Goal: Complete application form: Complete application form

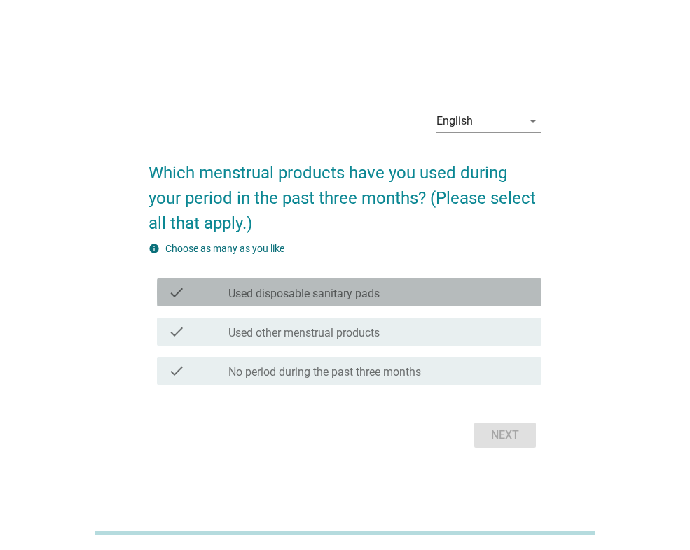
click at [394, 297] on div "check_box_outline_blank Used disposable sanitary pads" at bounding box center [379, 292] width 302 height 17
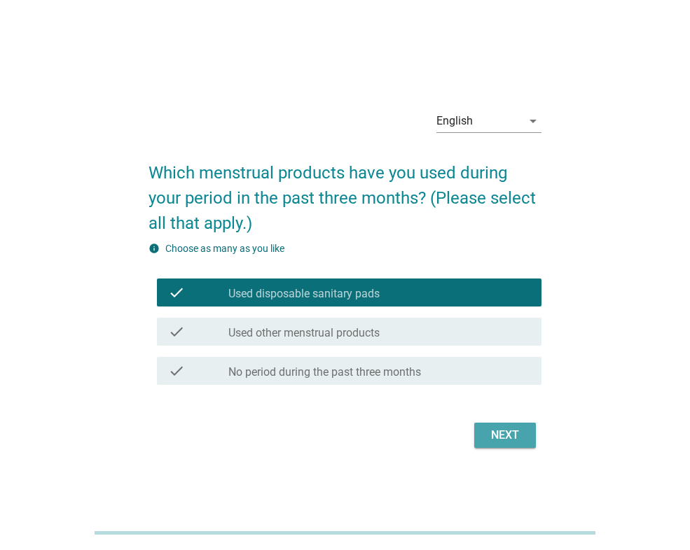
click at [509, 445] on button "Next" at bounding box center [505, 435] width 62 height 25
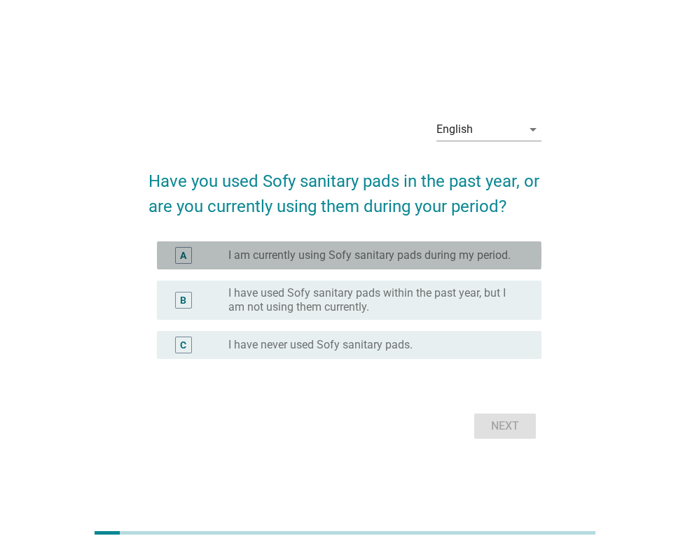
click at [347, 255] on label "I am currently using Sofy sanitary pads during my period." at bounding box center [369, 256] width 282 height 14
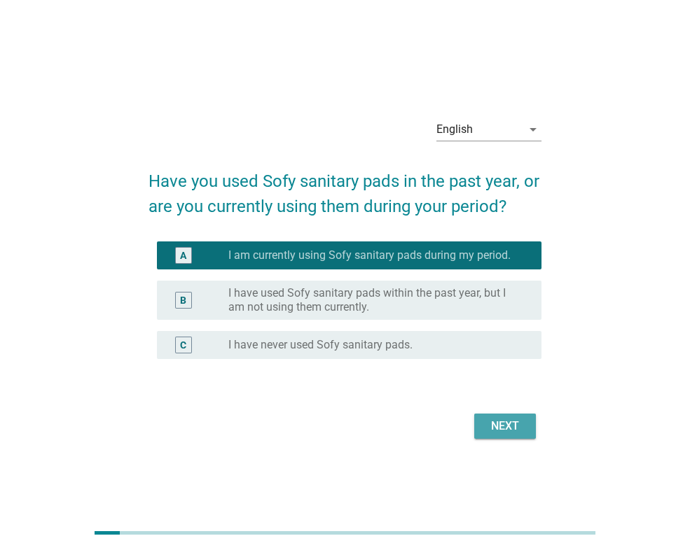
click at [501, 429] on div "Next" at bounding box center [504, 426] width 39 height 17
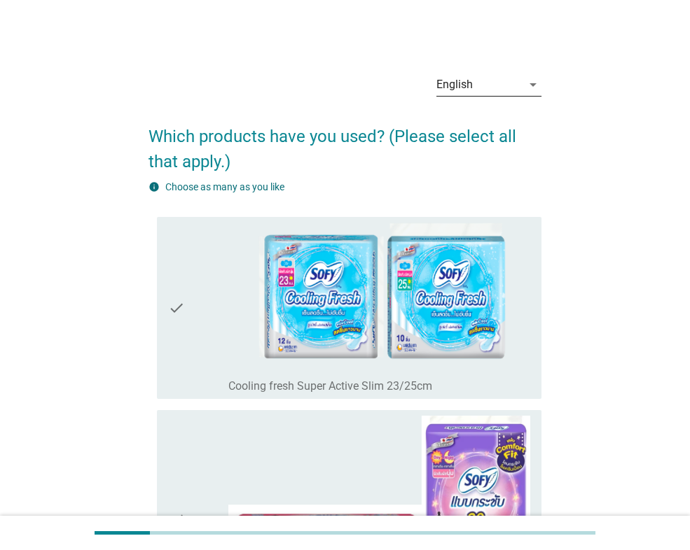
click at [473, 87] on div "English" at bounding box center [478, 85] width 85 height 22
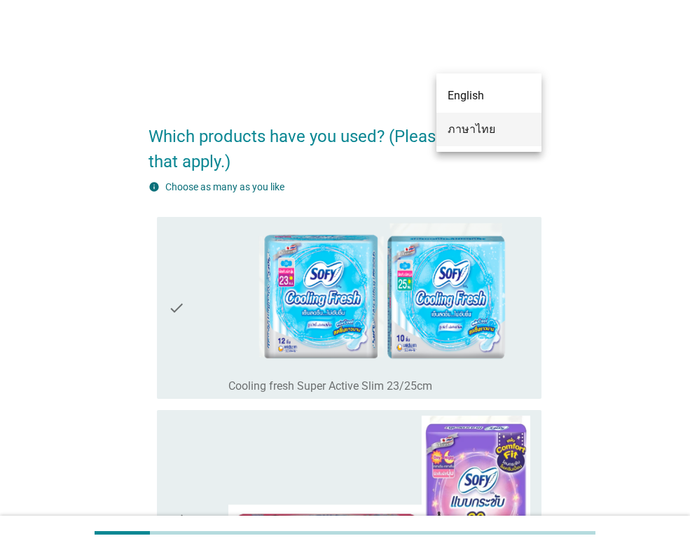
click at [483, 135] on div "ภาษาไทย" at bounding box center [489, 129] width 83 height 17
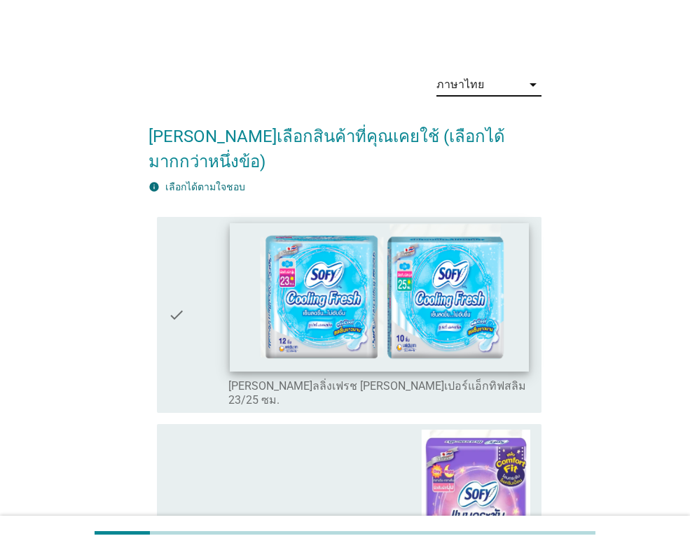
click at [363, 256] on img at bounding box center [379, 297] width 298 height 148
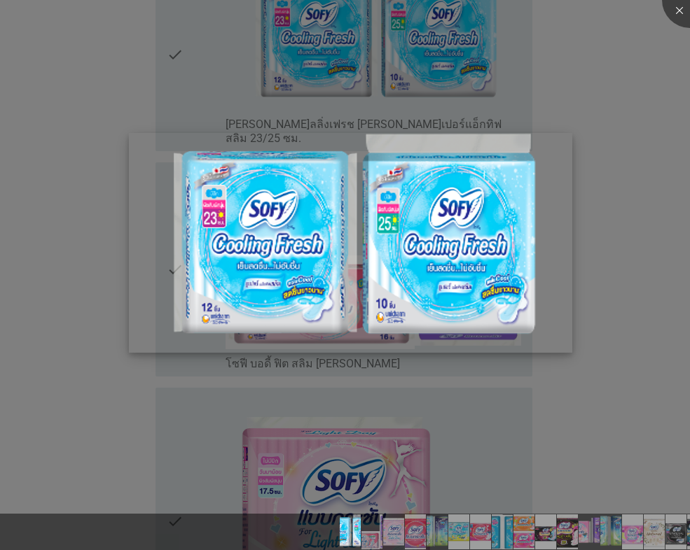
scroll to position [280, 0]
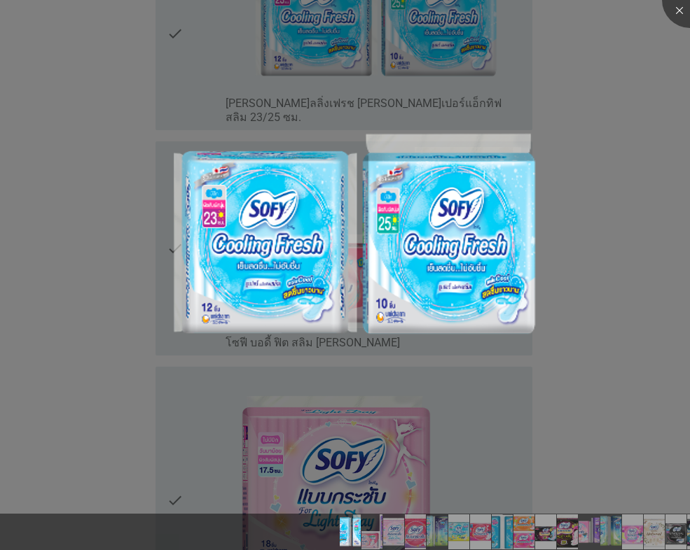
click at [646, 126] on div at bounding box center [345, 275] width 690 height 550
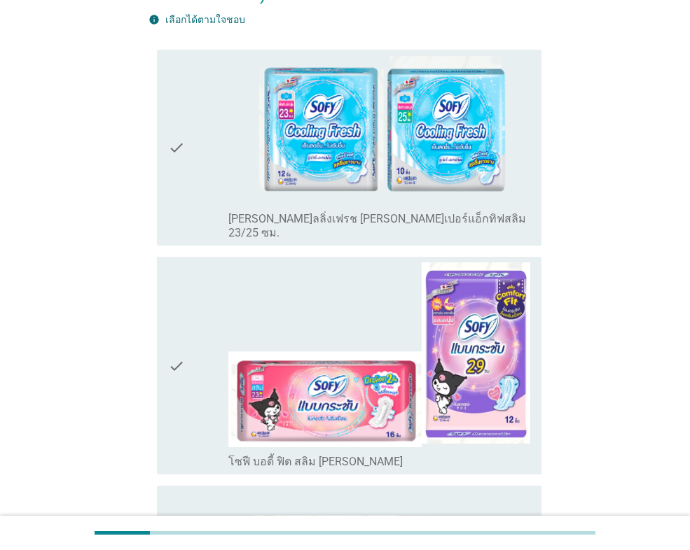
scroll to position [70, 0]
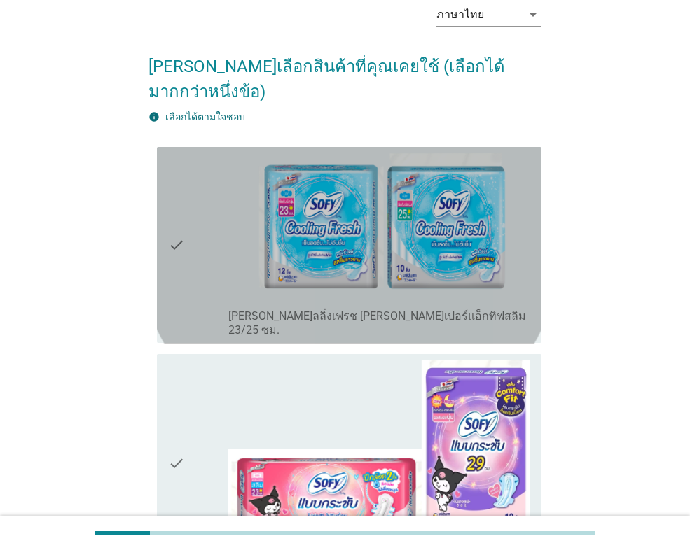
click at [176, 171] on icon "check" at bounding box center [176, 246] width 17 height 186
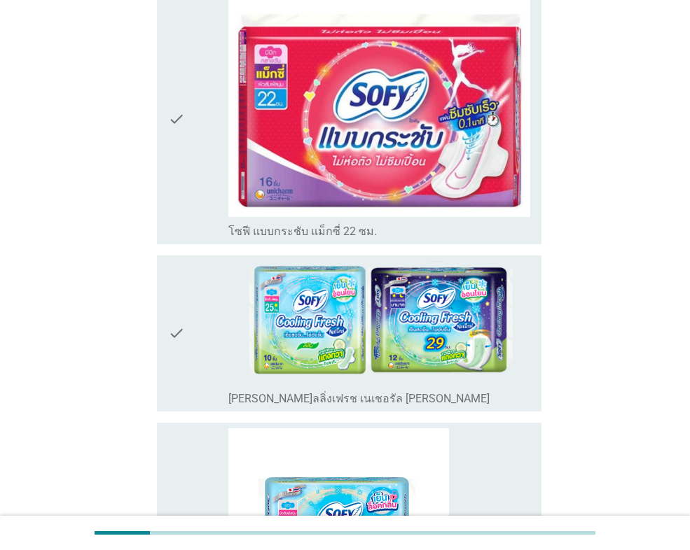
scroll to position [980, 0]
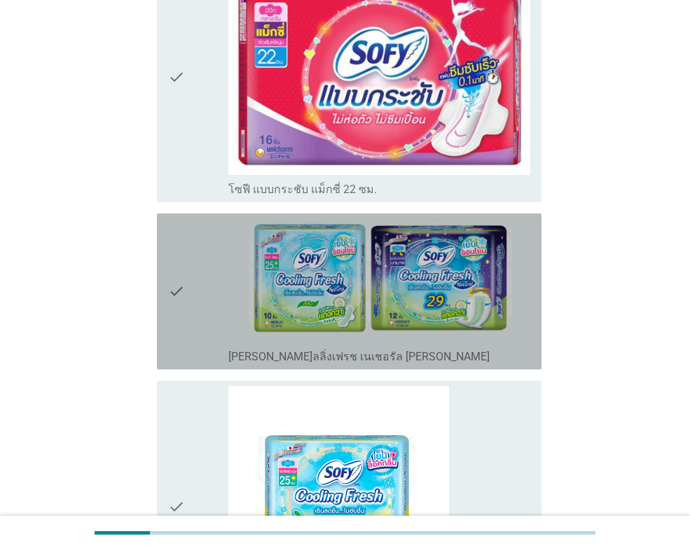
click at [165, 214] on div "check check_box_outline_blank [PERSON_NAME]ลลิ่งเฟรช เนเชอรัล [PERSON_NAME]" at bounding box center [349, 292] width 384 height 156
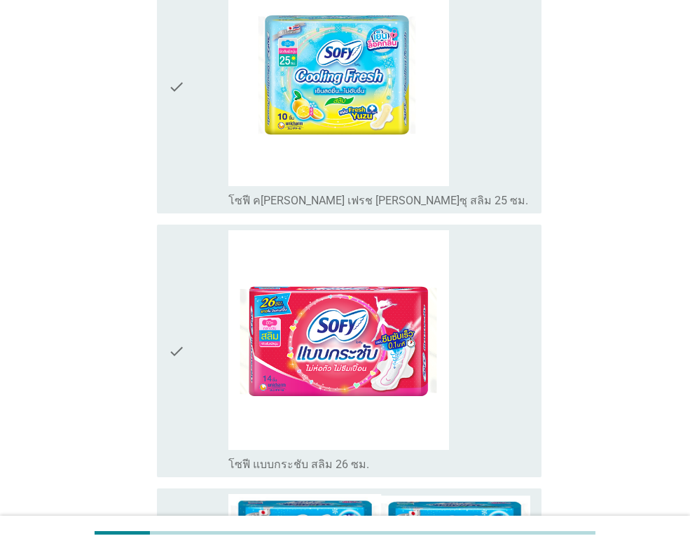
click at [169, 89] on icon "check" at bounding box center [176, 87] width 17 height 242
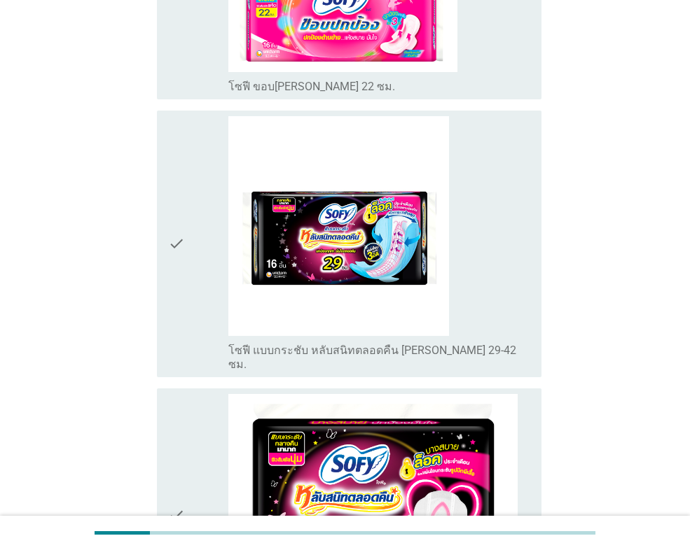
click at [173, 133] on icon "check" at bounding box center [176, 244] width 17 height 256
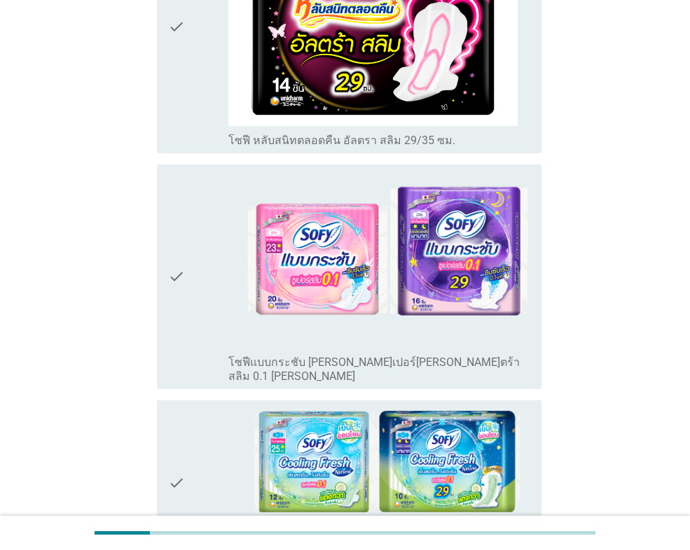
scroll to position [2941, 0]
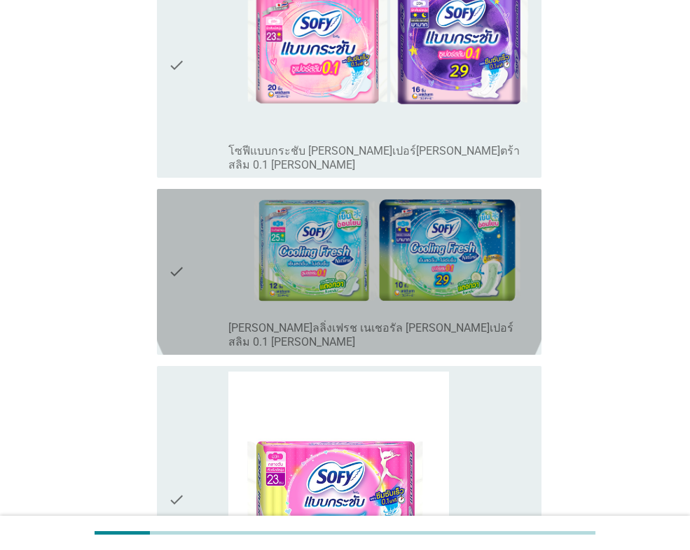
click at [183, 195] on icon "check" at bounding box center [176, 272] width 17 height 155
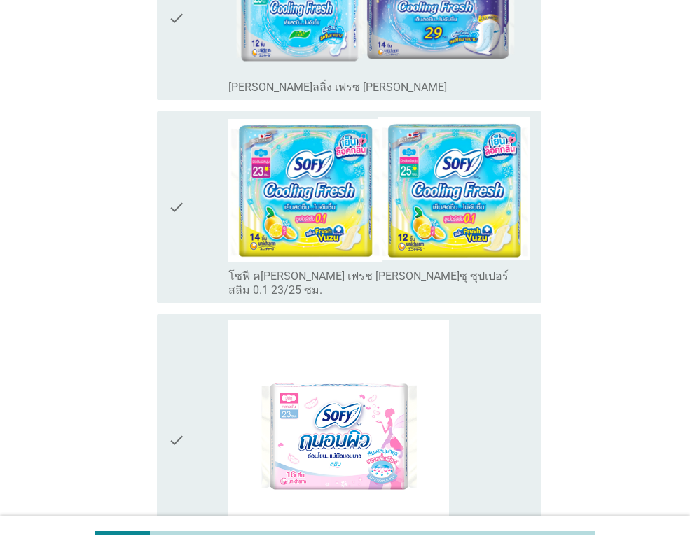
scroll to position [5016, 0]
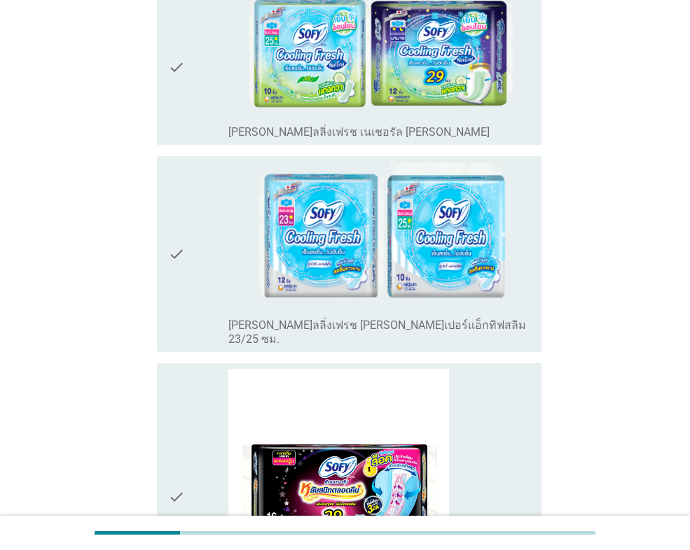
scroll to position [892, 0]
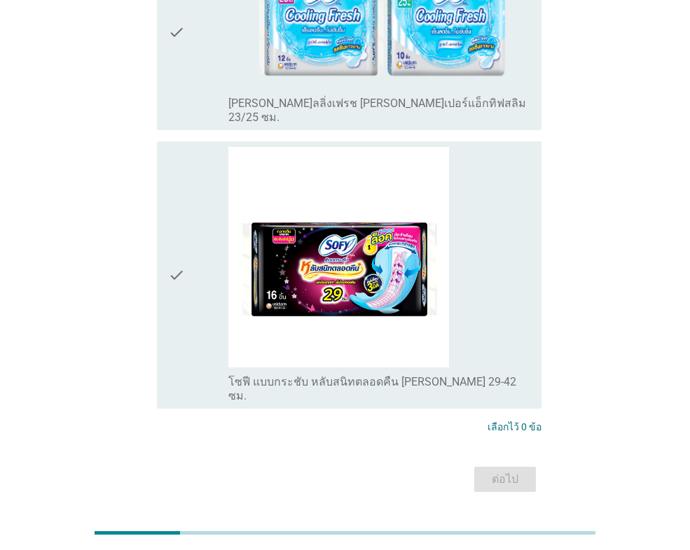
click at [173, 232] on icon "check" at bounding box center [176, 275] width 17 height 256
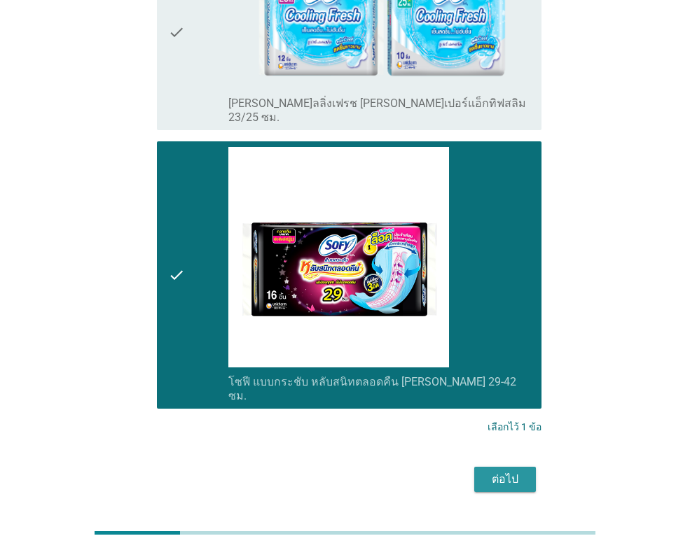
click at [505, 471] on div "ต่อไป" at bounding box center [504, 479] width 39 height 17
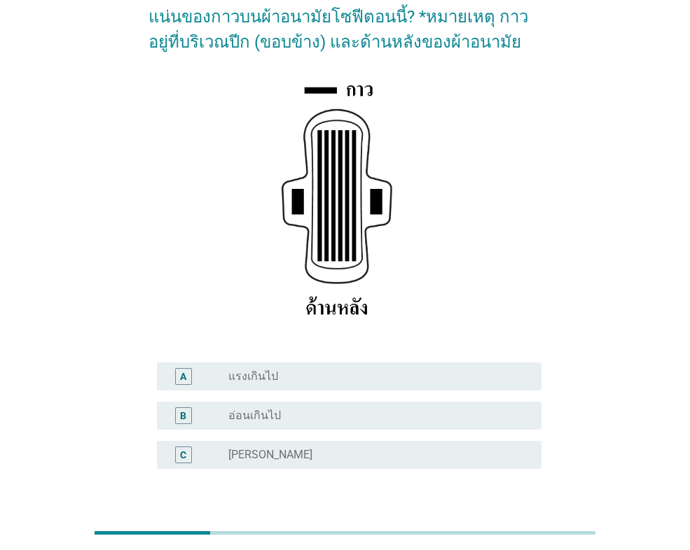
scroll to position [244, 0]
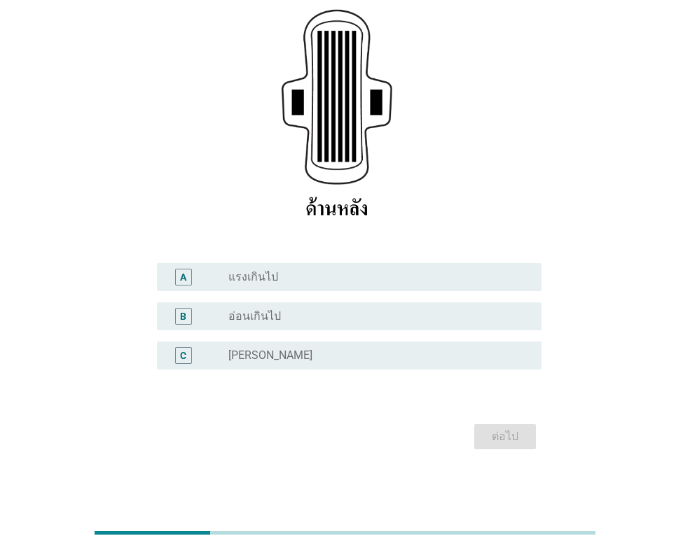
click at [323, 313] on div "radio_button_unchecked อ่อนเกินไป" at bounding box center [373, 317] width 291 height 14
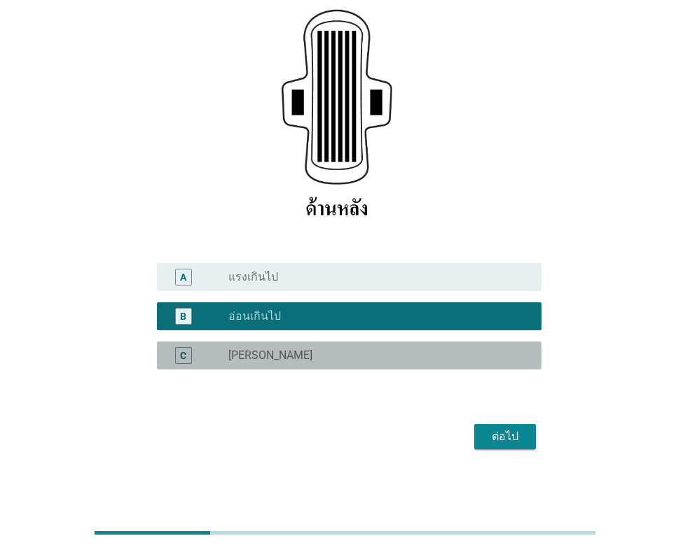
click at [341, 364] on div "radio_button_unchecked [PERSON_NAME]" at bounding box center [379, 355] width 302 height 17
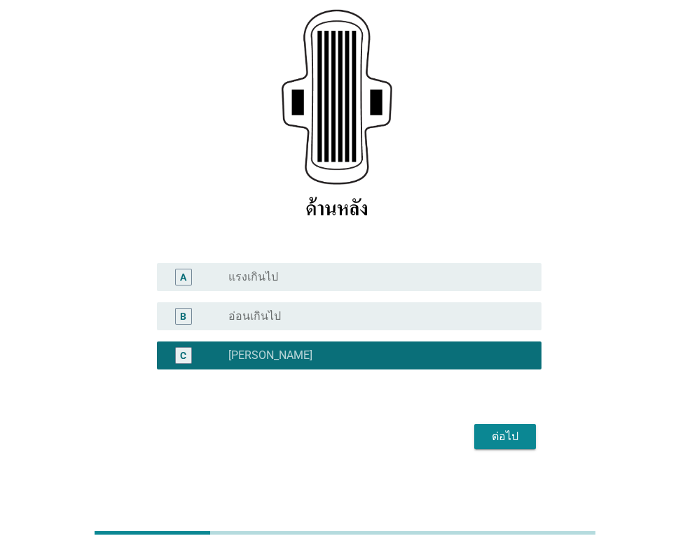
click at [508, 448] on button "ต่อไป" at bounding box center [505, 436] width 62 height 25
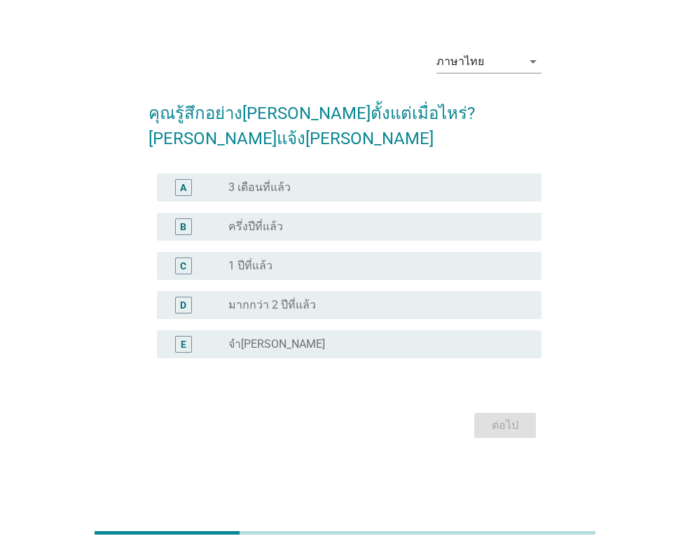
scroll to position [0, 0]
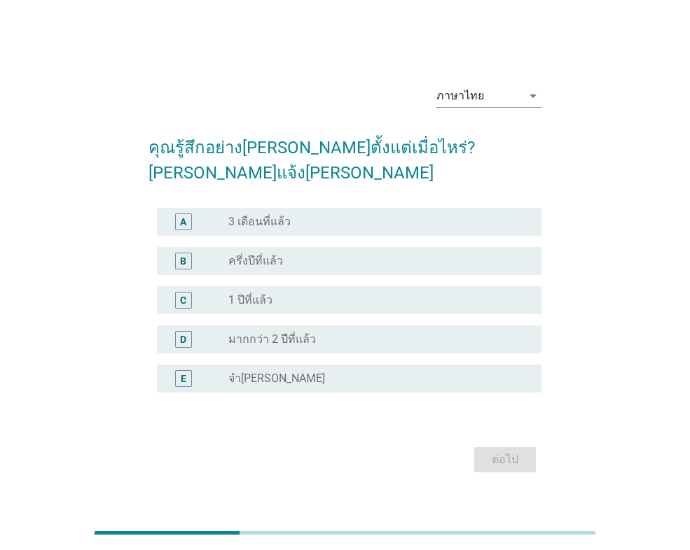
click at [354, 333] on div "radio_button_unchecked มากกว่า 2 ปีที่แล้ว" at bounding box center [373, 340] width 291 height 14
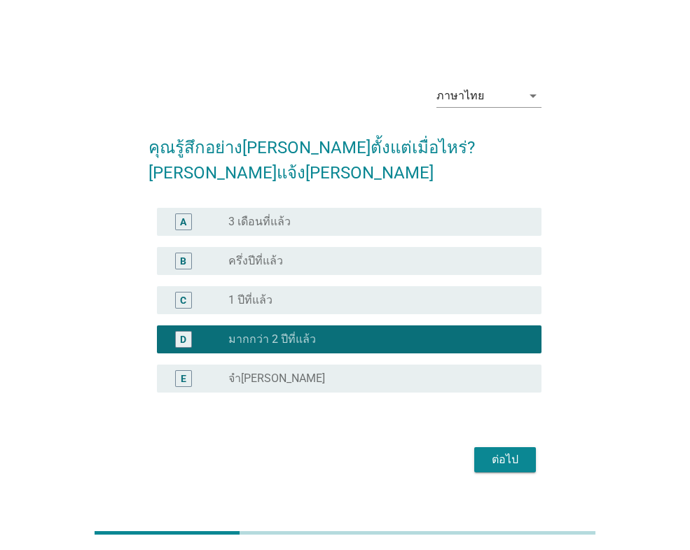
click at [484, 448] on button "ต่อไป" at bounding box center [505, 460] width 62 height 25
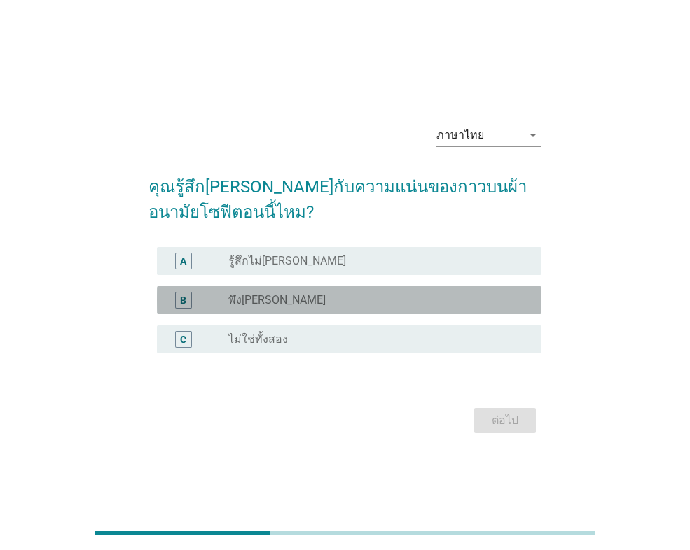
click at [324, 309] on div "B radio_button_unchecked พึง[PERSON_NAME]" at bounding box center [349, 300] width 384 height 28
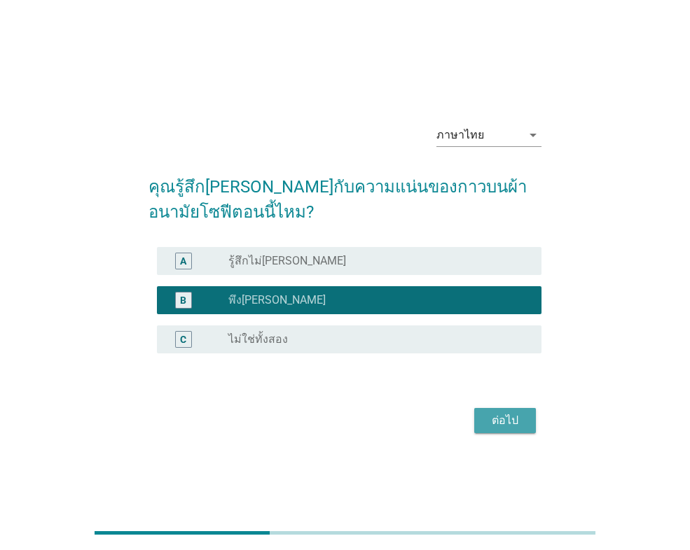
click at [497, 423] on div "ต่อไป" at bounding box center [504, 421] width 39 height 17
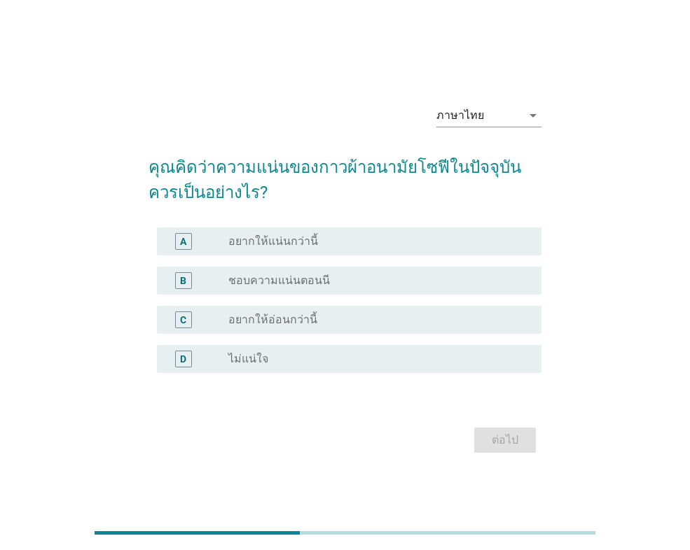
click at [294, 240] on label "อยากให้แน่นกว่านี้" at bounding box center [273, 242] width 90 height 14
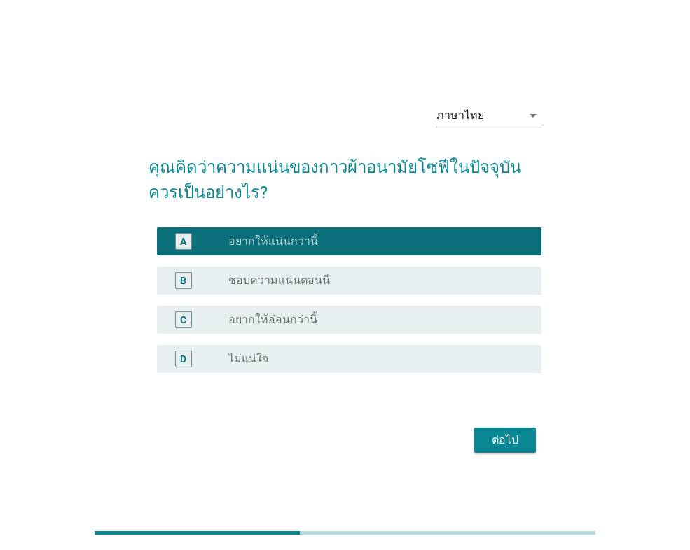
click at [511, 452] on button "ต่อไป" at bounding box center [505, 440] width 62 height 25
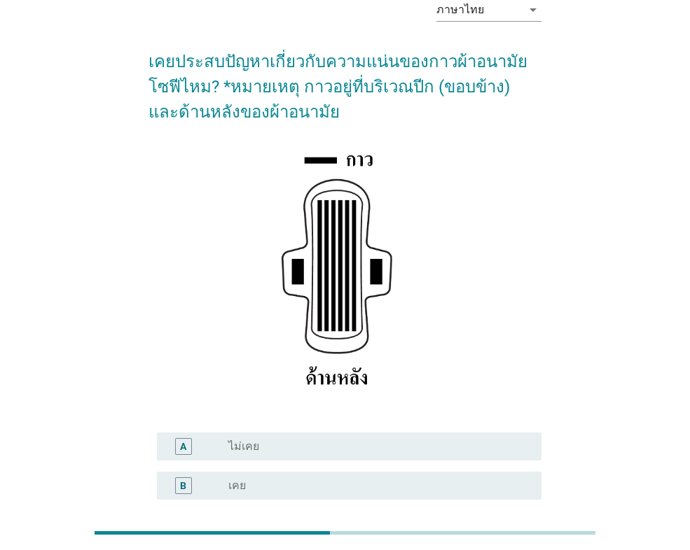
scroll to position [140, 0]
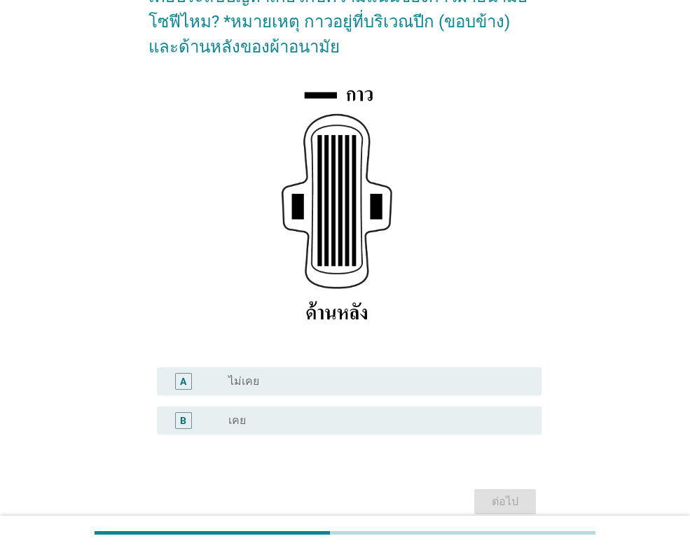
click at [446, 424] on div "radio_button_unchecked เคย" at bounding box center [373, 421] width 291 height 14
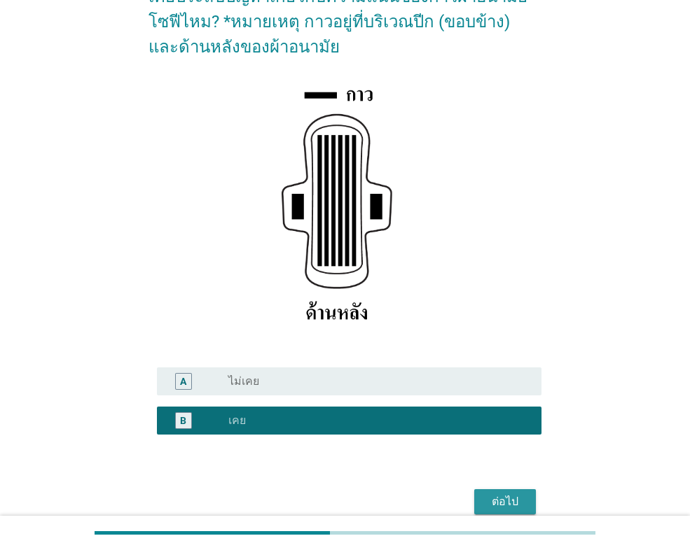
click at [527, 507] on button "ต่อไป" at bounding box center [505, 502] width 62 height 25
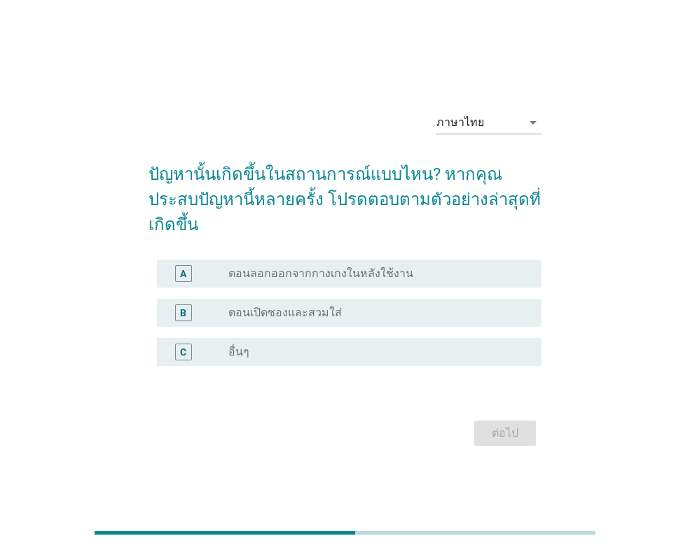
click at [317, 267] on label "ตอนลอกออกจากกางเกงในหลังใช้งาน" at bounding box center [320, 274] width 185 height 14
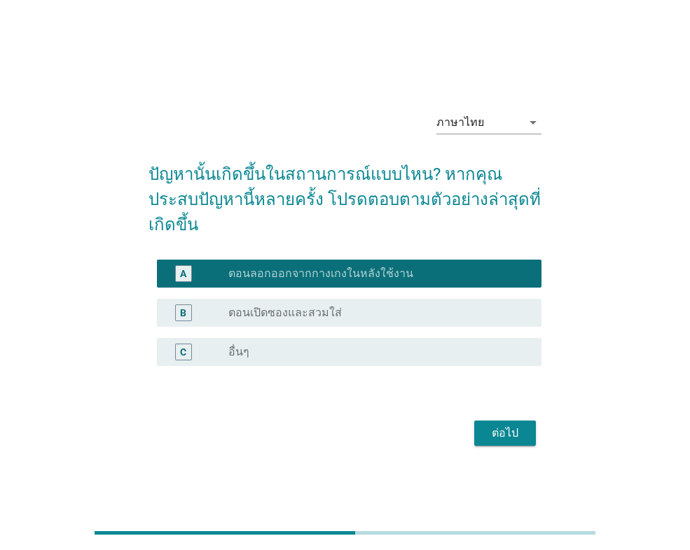
click at [481, 421] on button "ต่อไป" at bounding box center [505, 433] width 62 height 25
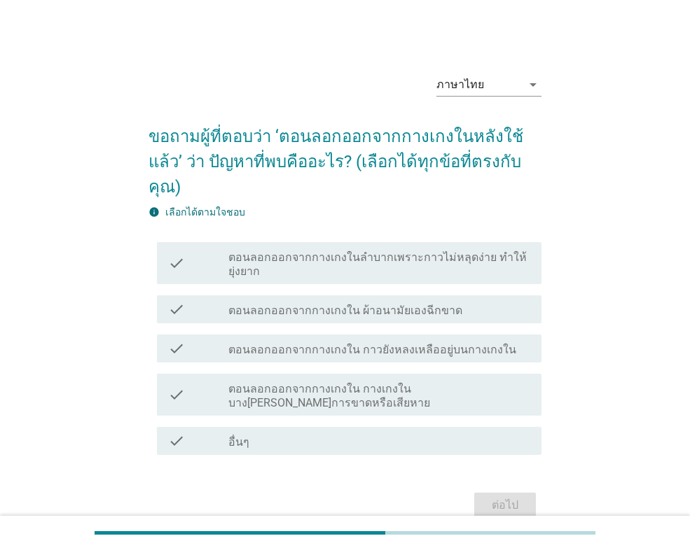
click at [361, 304] on label "ตอนลอกออกจากกางเกงใน ผ้าอนามัยเองฉีกขาด" at bounding box center [345, 311] width 234 height 14
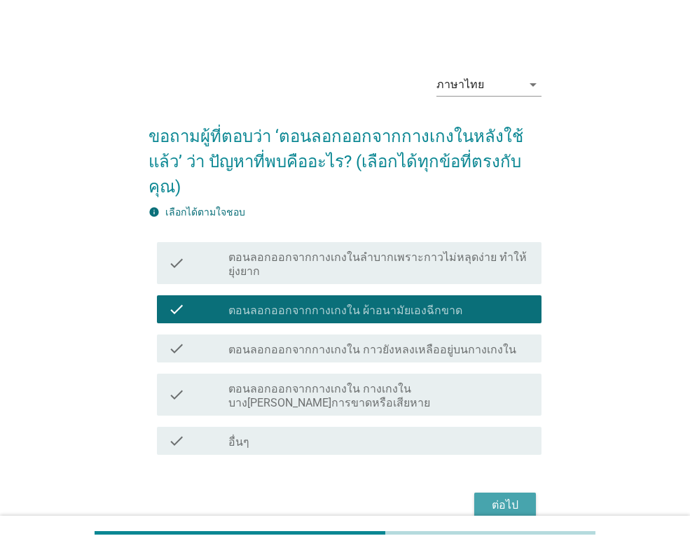
click at [501, 497] on div "ต่อไป" at bounding box center [504, 505] width 39 height 17
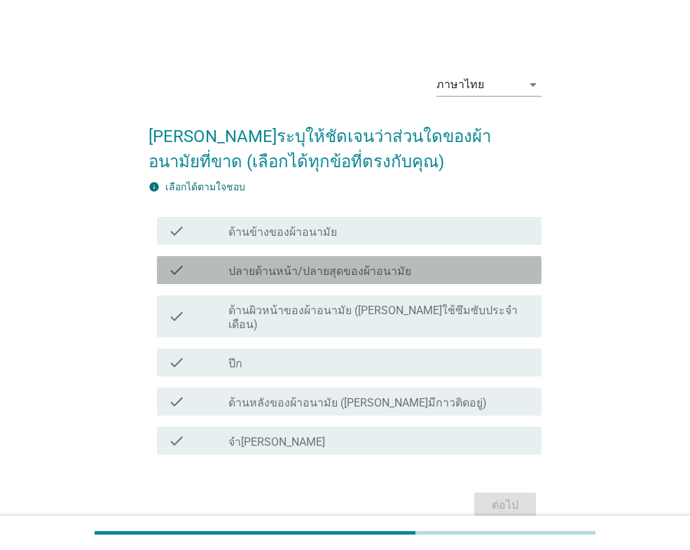
click at [286, 279] on div "check check_box_outline_blank ปลายด้านหน้า/ปลายสุดของผ้าอนามัย" at bounding box center [349, 270] width 384 height 28
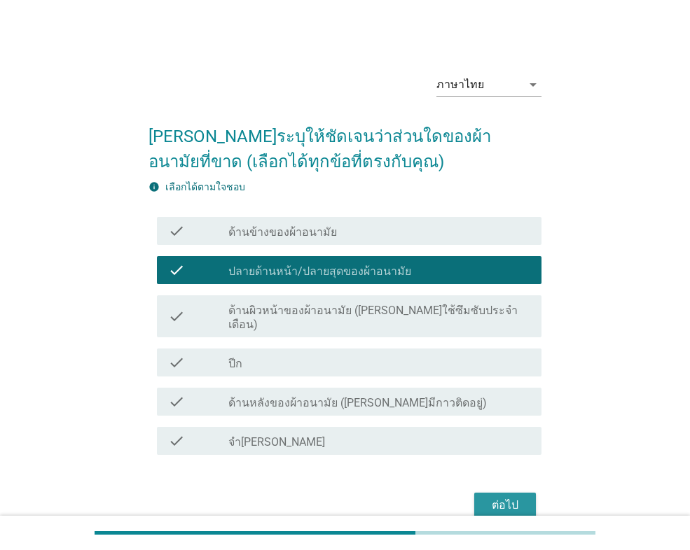
click at [493, 497] on div "ต่อไป" at bounding box center [504, 505] width 39 height 17
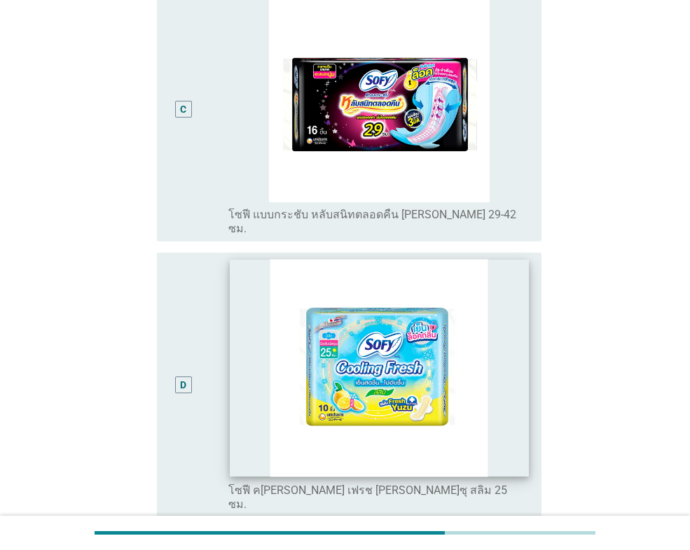
scroll to position [770, 0]
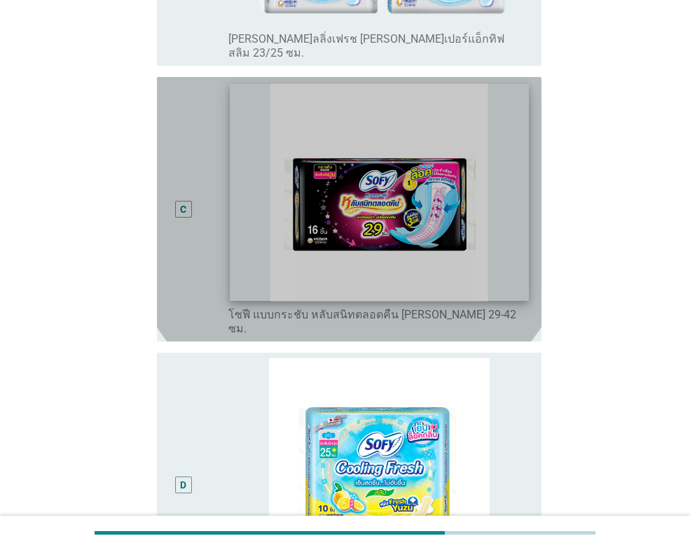
click at [248, 251] on img at bounding box center [379, 192] width 298 height 218
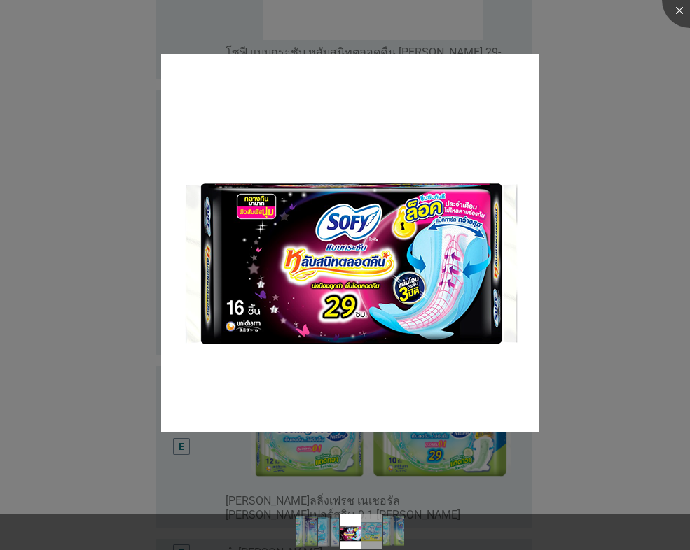
scroll to position [855, 0]
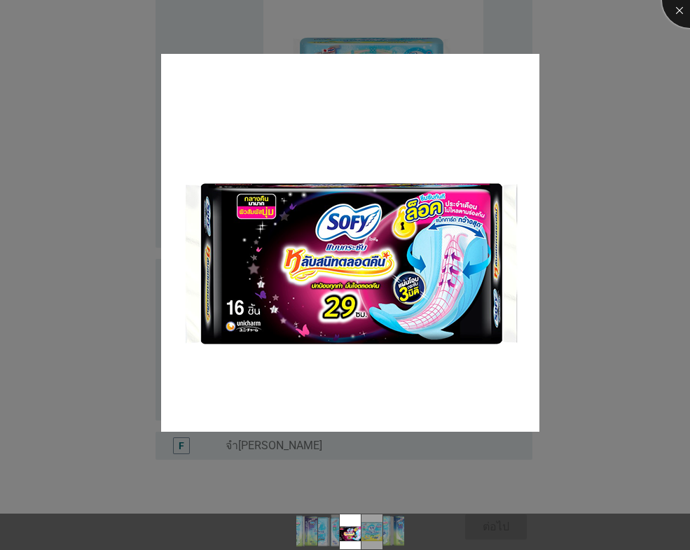
click at [684, 14] on div at bounding box center [690, 0] width 56 height 56
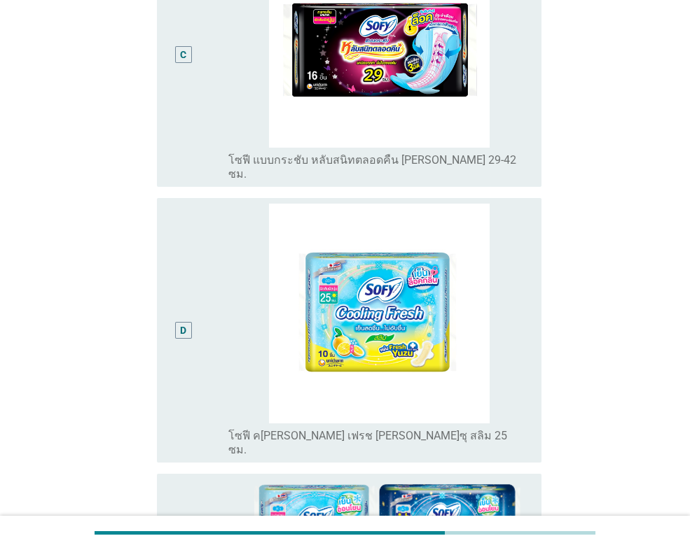
click at [195, 82] on div "C" at bounding box center [183, 55] width 30 height 254
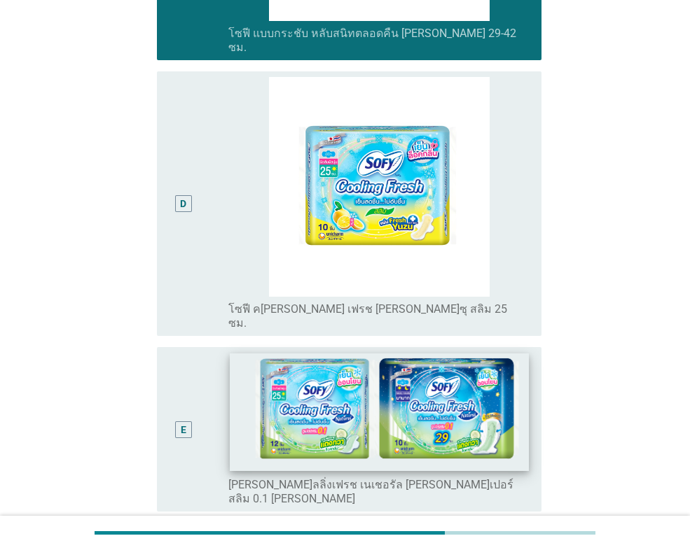
scroll to position [896, 0]
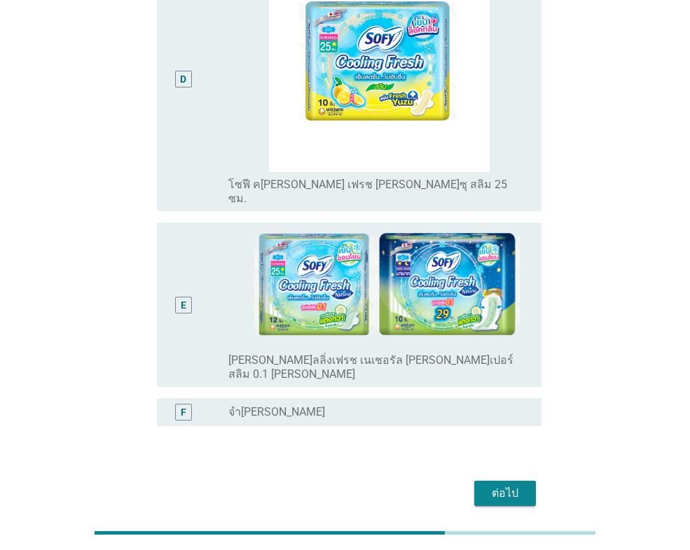
click at [501, 485] on div "ต่อไป" at bounding box center [504, 493] width 39 height 17
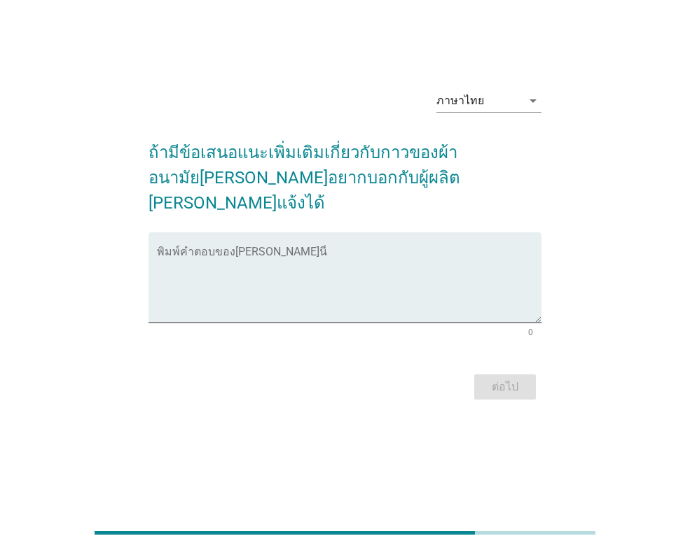
scroll to position [0, 0]
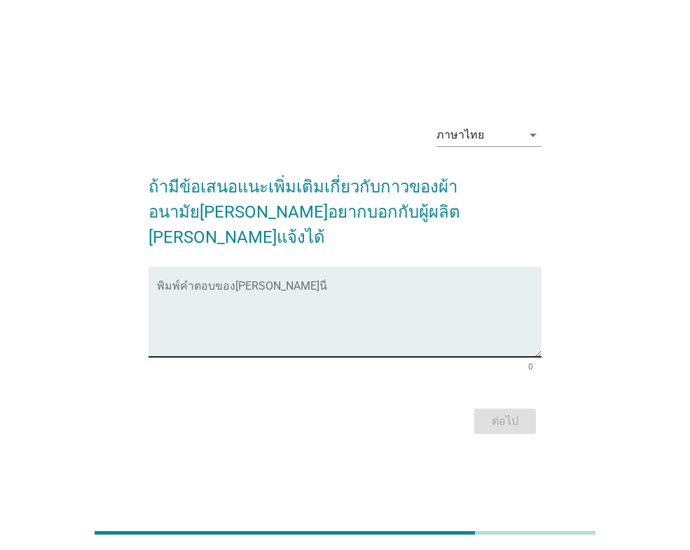
click at [338, 284] on textarea "พิมพ์คำตอบของคุณ ที่นี่" at bounding box center [349, 321] width 384 height 74
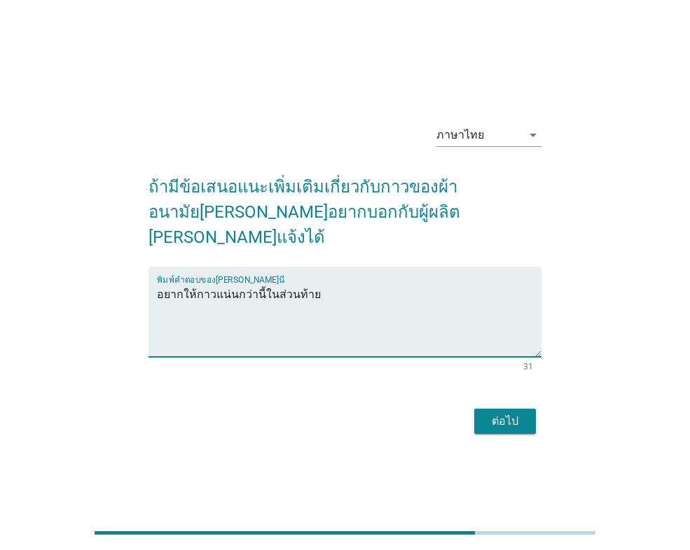
type textarea "อยากให้กาวแน่นกว่านี้ในส่วนท้าย"
click at [519, 414] on div "ต่อไป" at bounding box center [504, 421] width 39 height 17
